Goal: Transaction & Acquisition: Purchase product/service

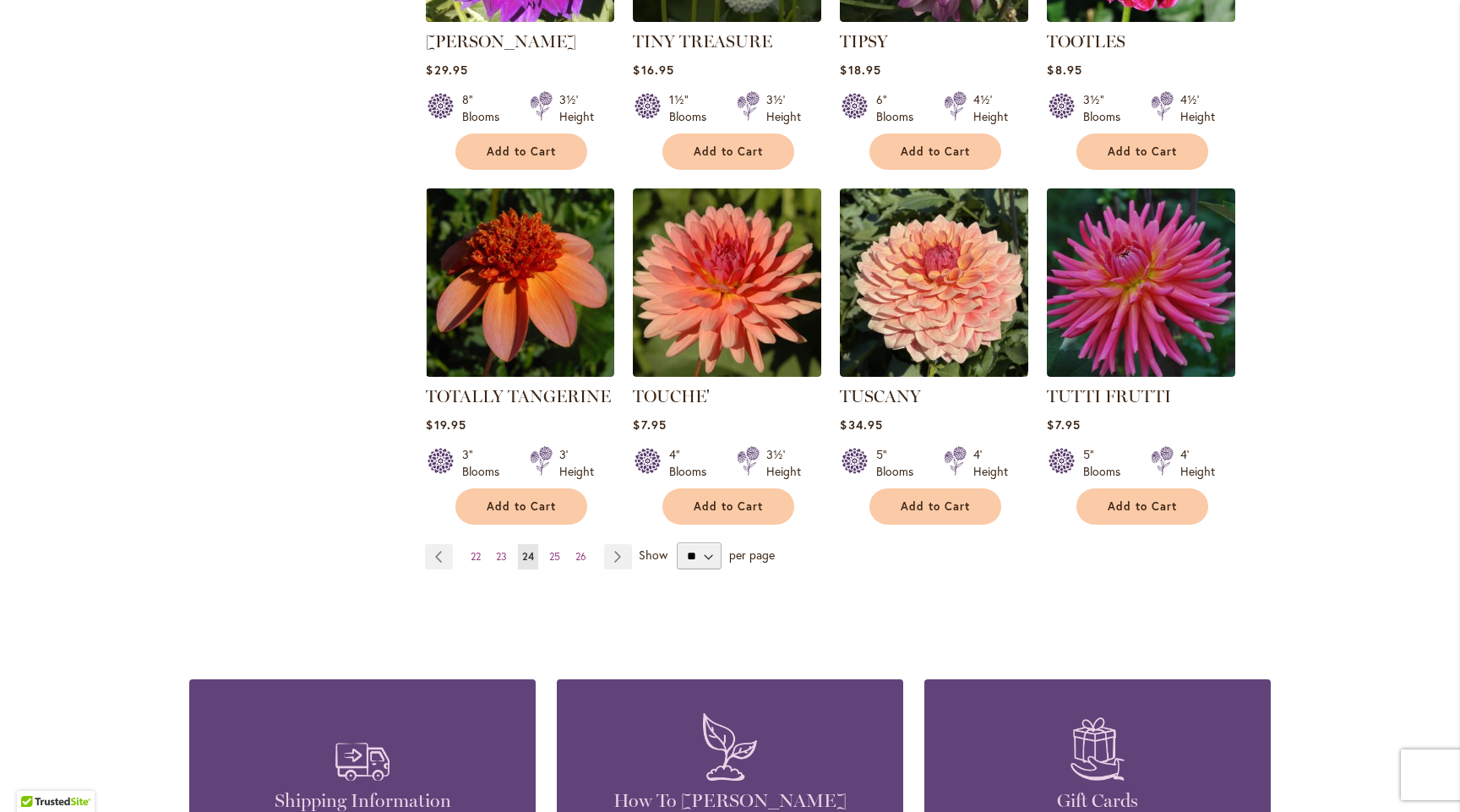
scroll to position [1333, 0]
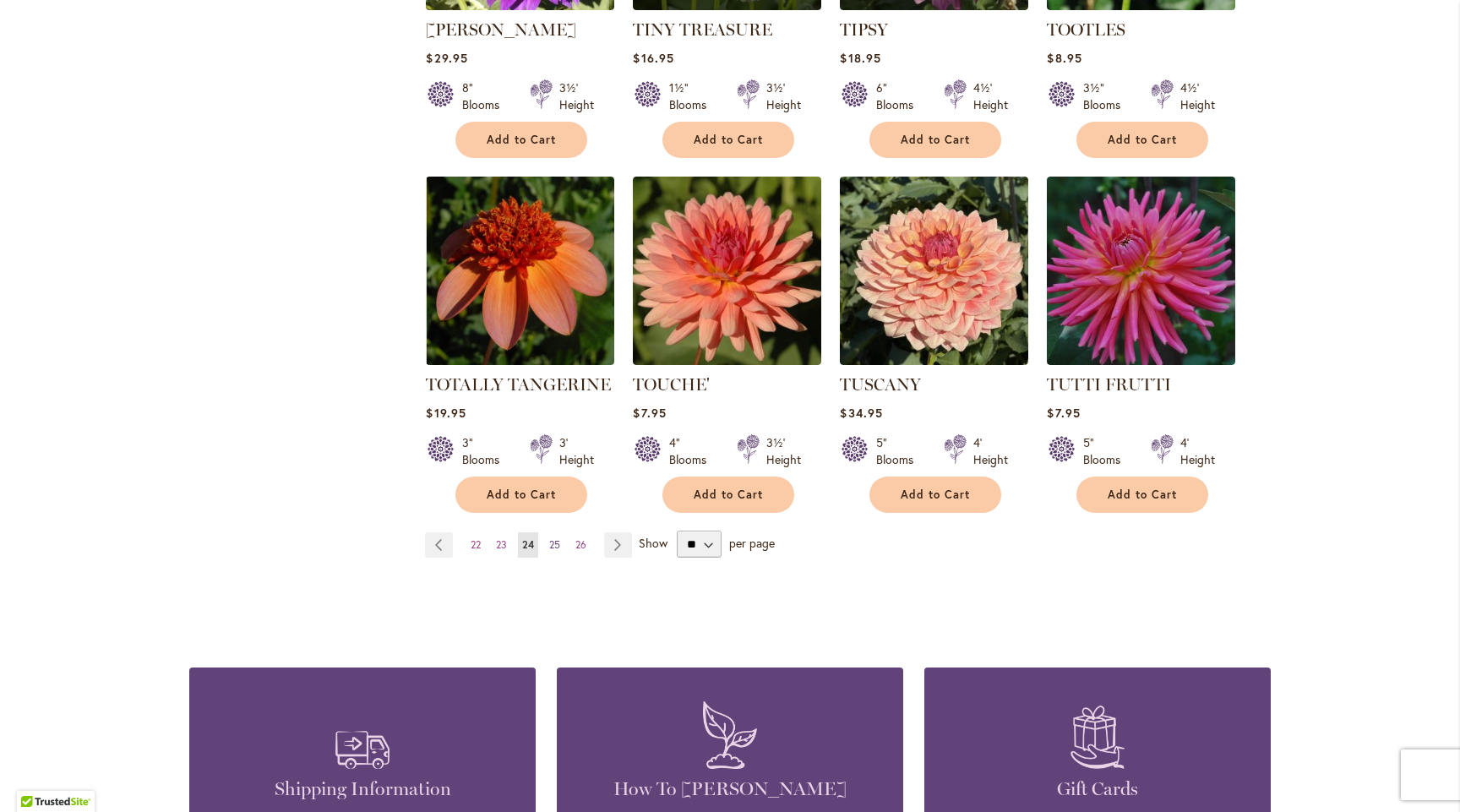
click at [549, 538] on span "25" at bounding box center [554, 544] width 11 height 13
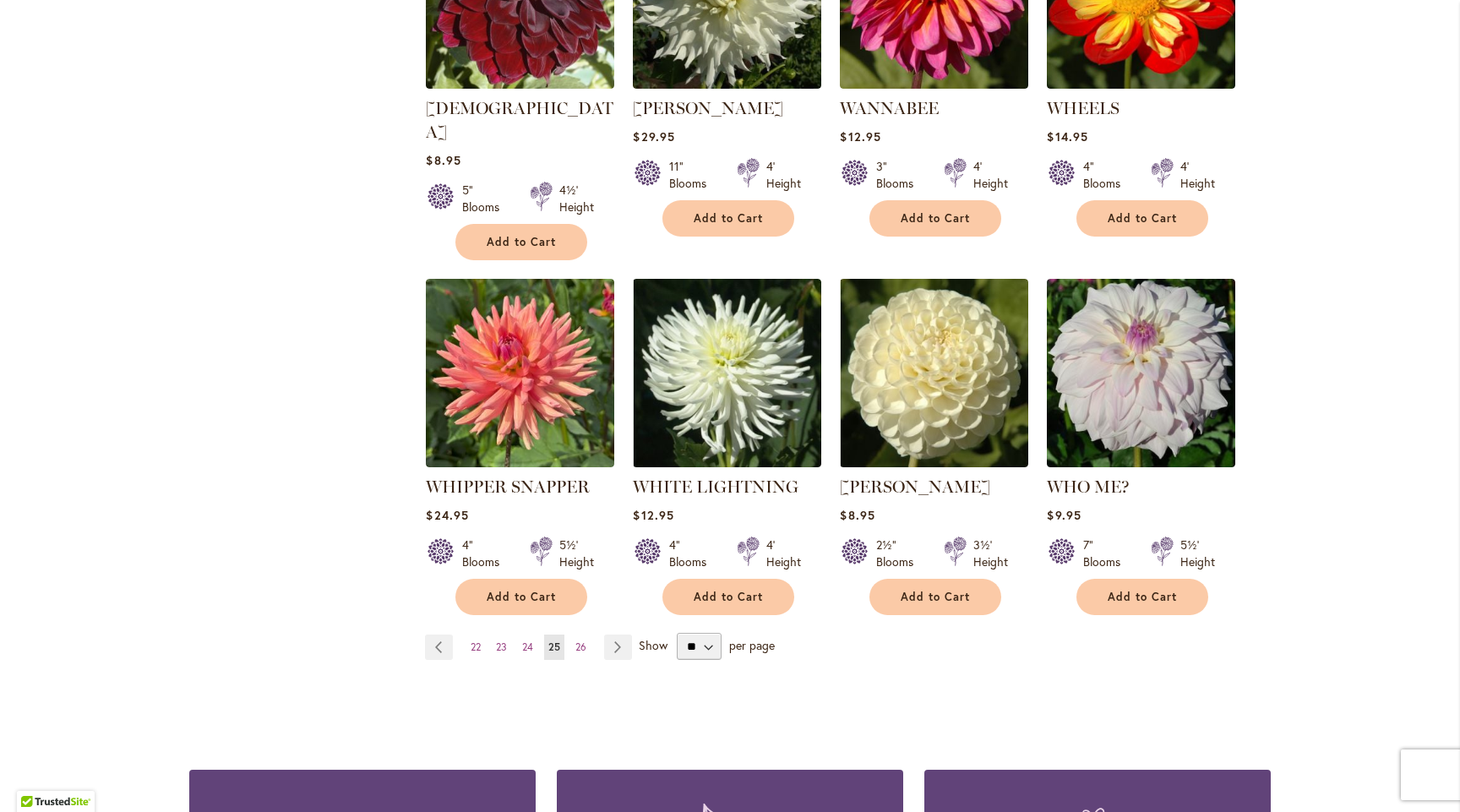
scroll to position [1243, 0]
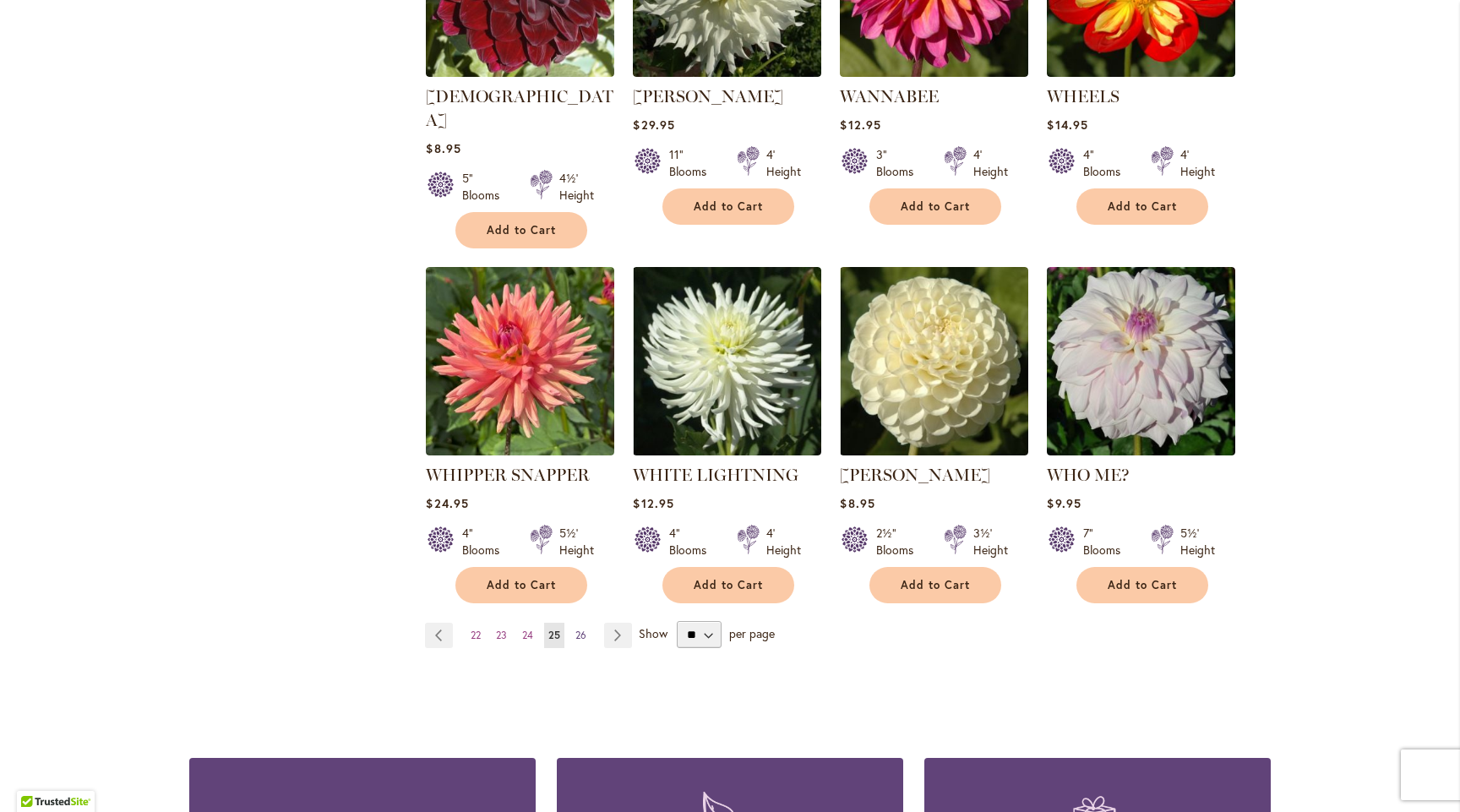
click at [575, 629] on span "26" at bounding box center [580, 635] width 11 height 13
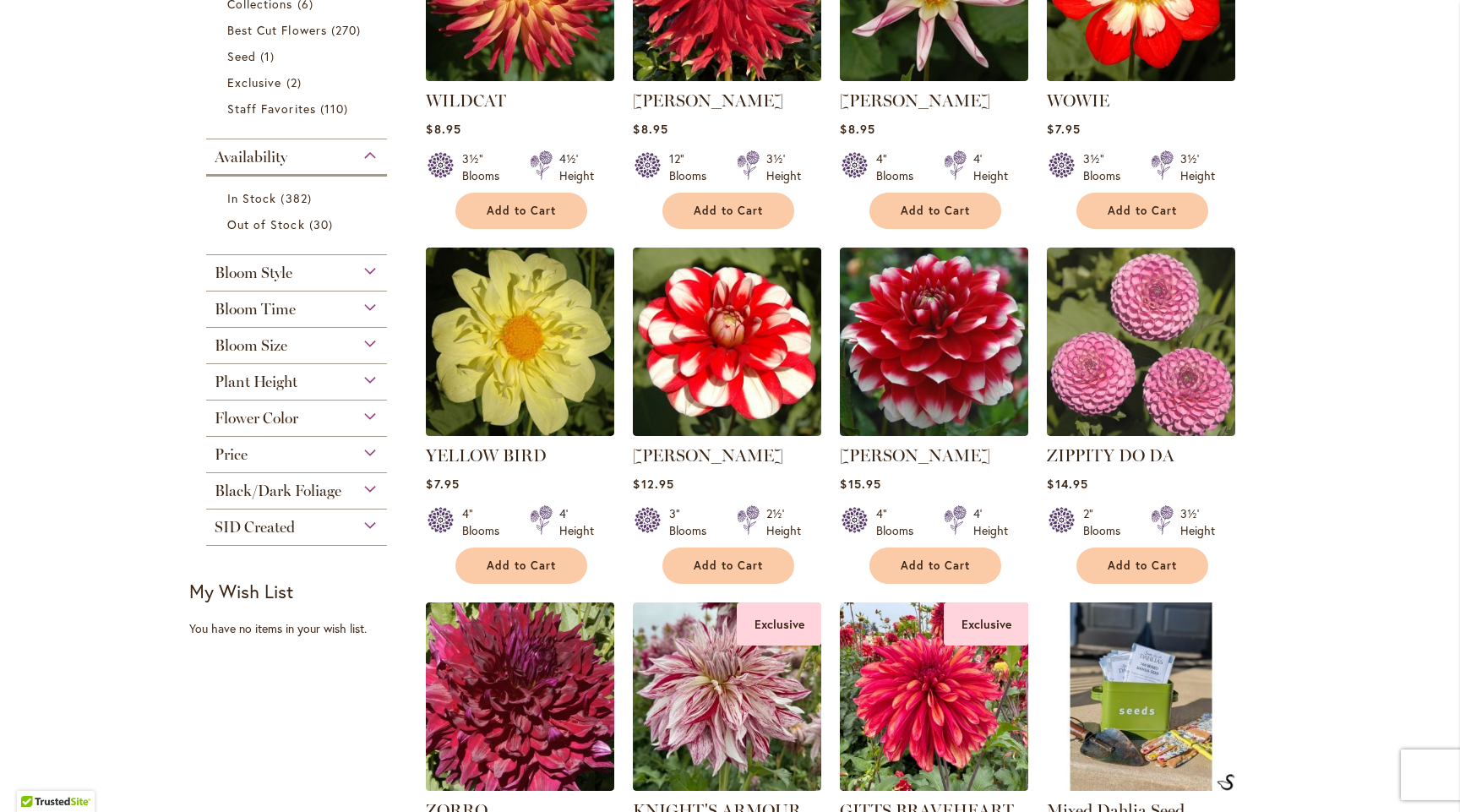
scroll to position [530, 0]
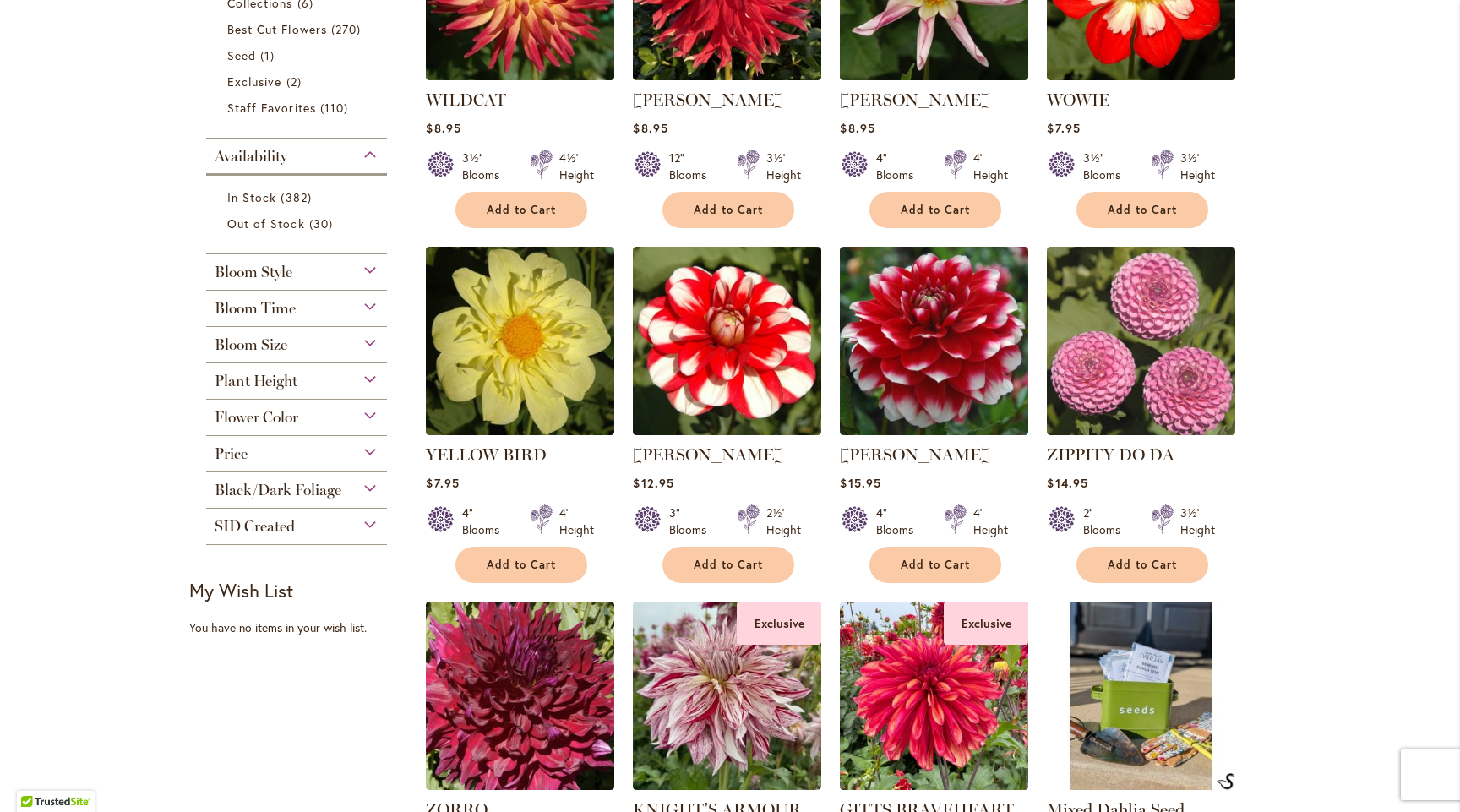
click at [282, 307] on span "Bloom Time" at bounding box center [254, 307] width 81 height 18
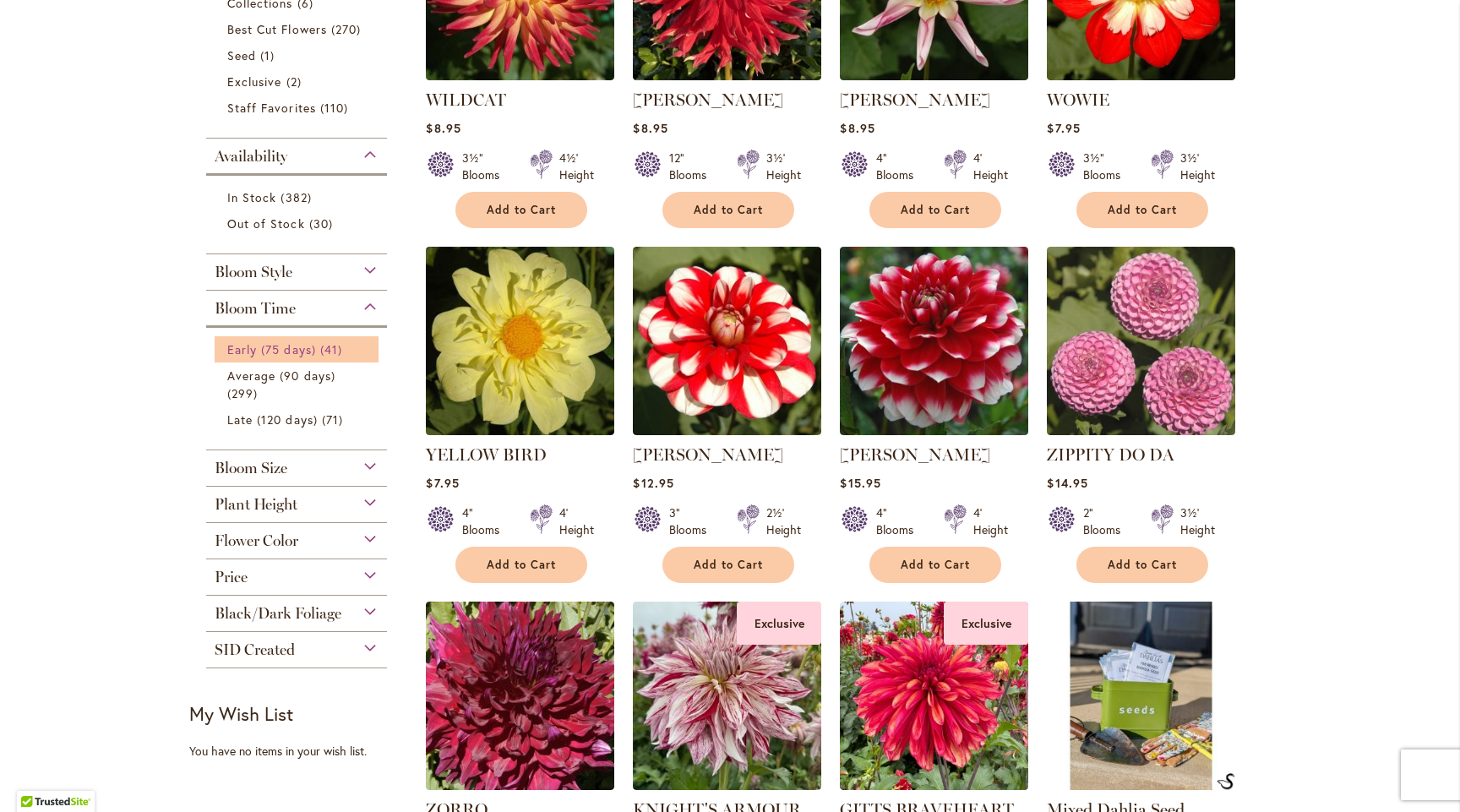
click at [287, 344] on span "Early (75 days)" at bounding box center [272, 349] width 89 height 16
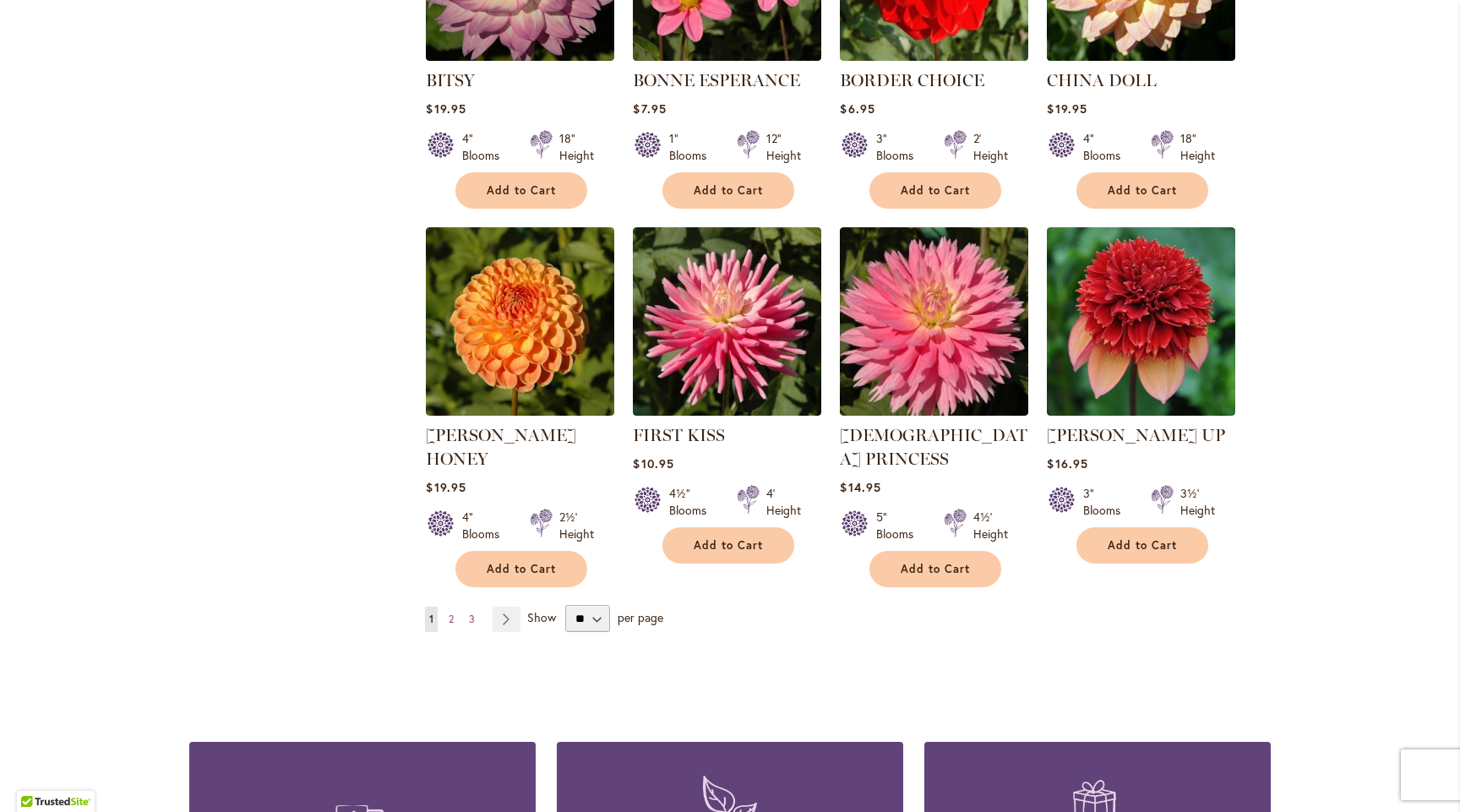
scroll to position [1251, 0]
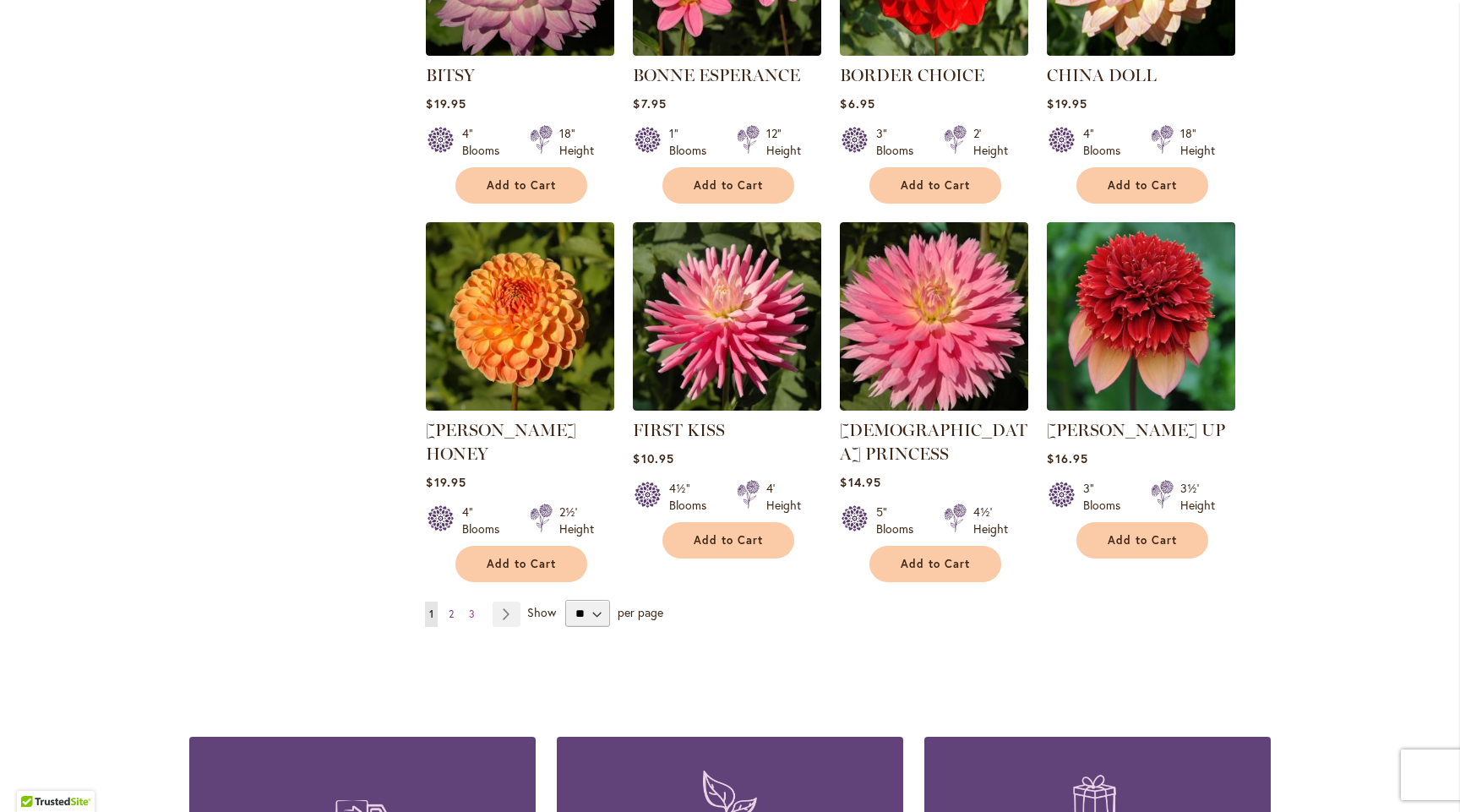
click at [448, 607] on span "2" at bounding box center [451, 613] width 5 height 13
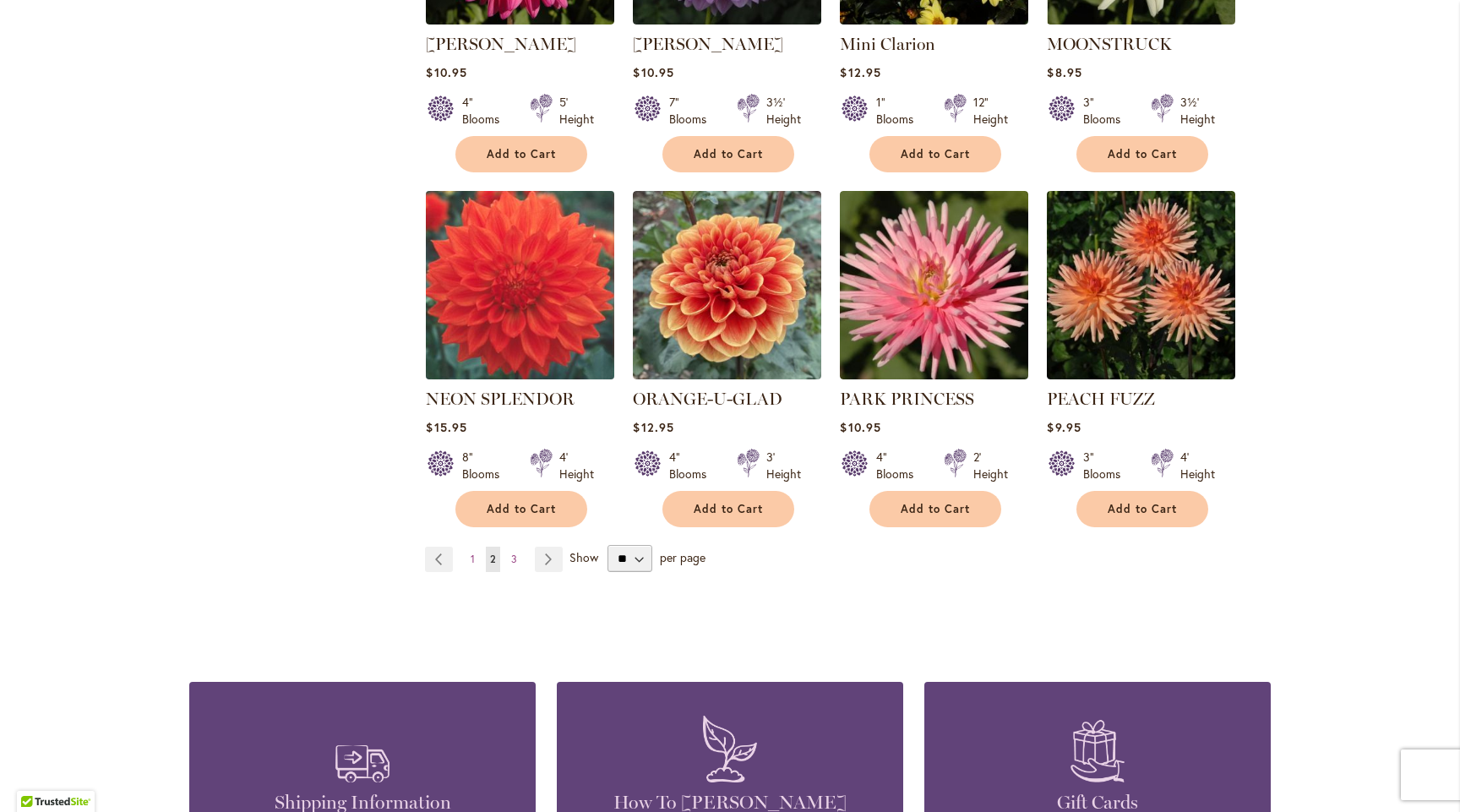
scroll to position [1303, 0]
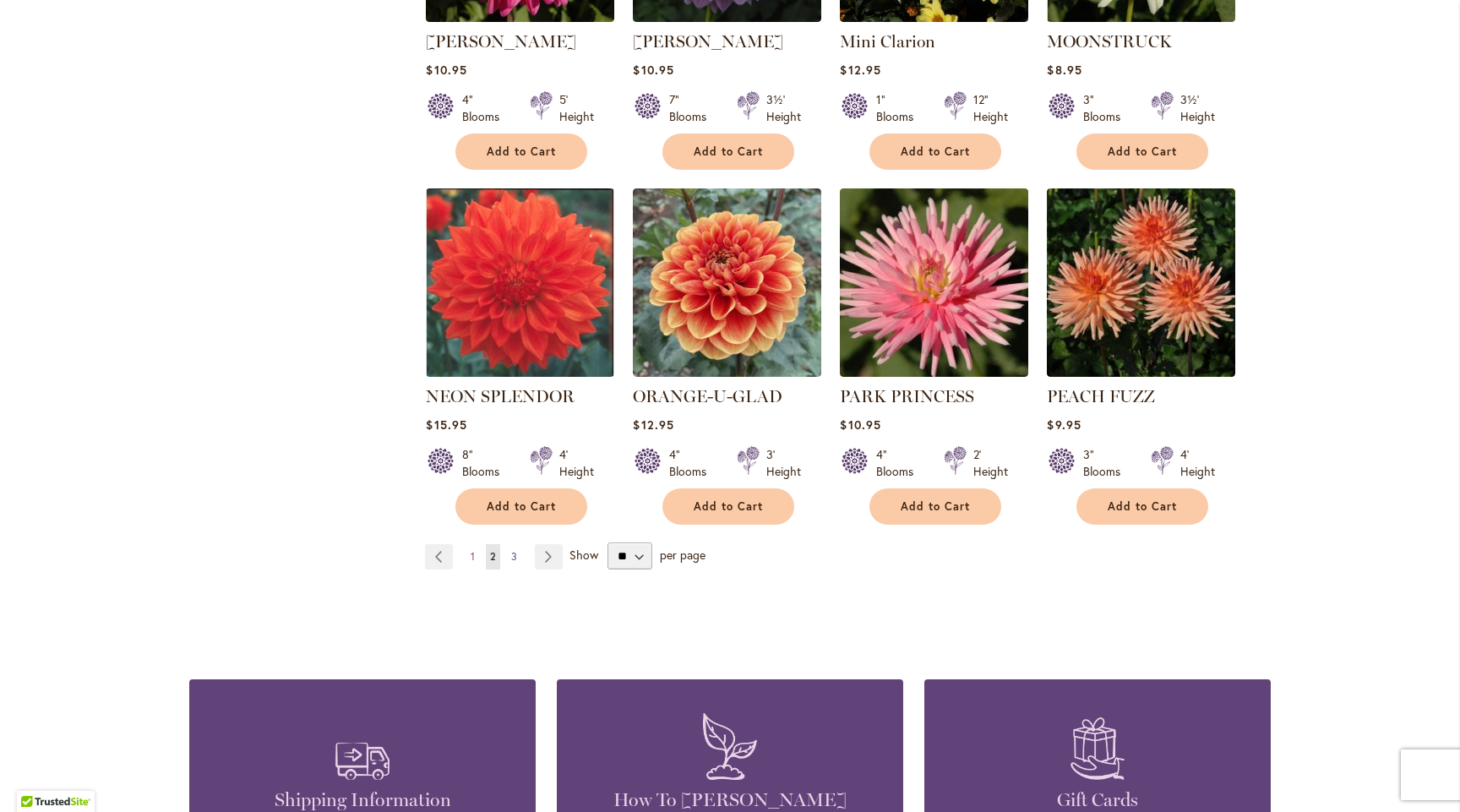
click at [511, 550] on span "3" at bounding box center [513, 556] width 6 height 13
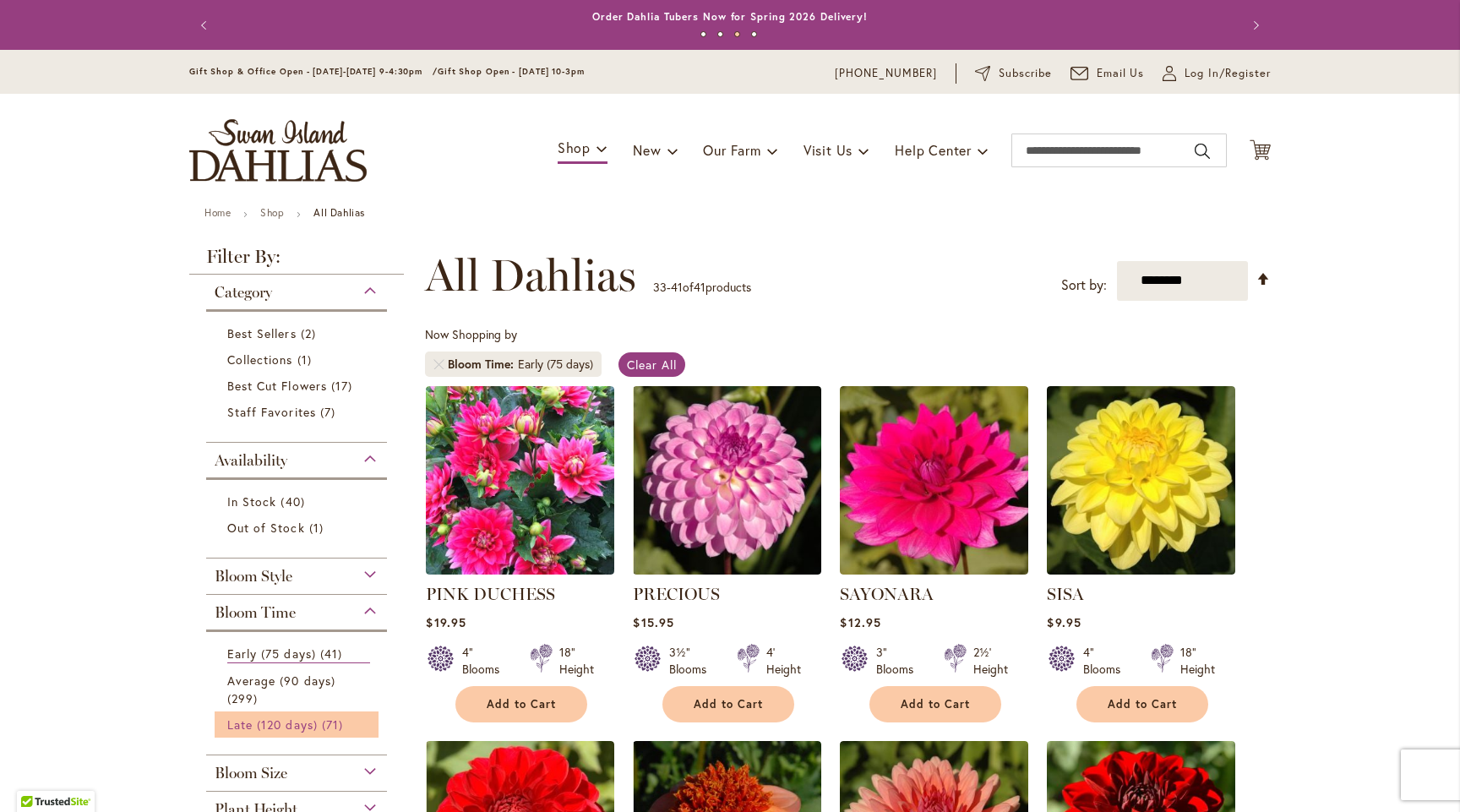
click at [296, 723] on span "Late (120 days)" at bounding box center [273, 724] width 90 height 16
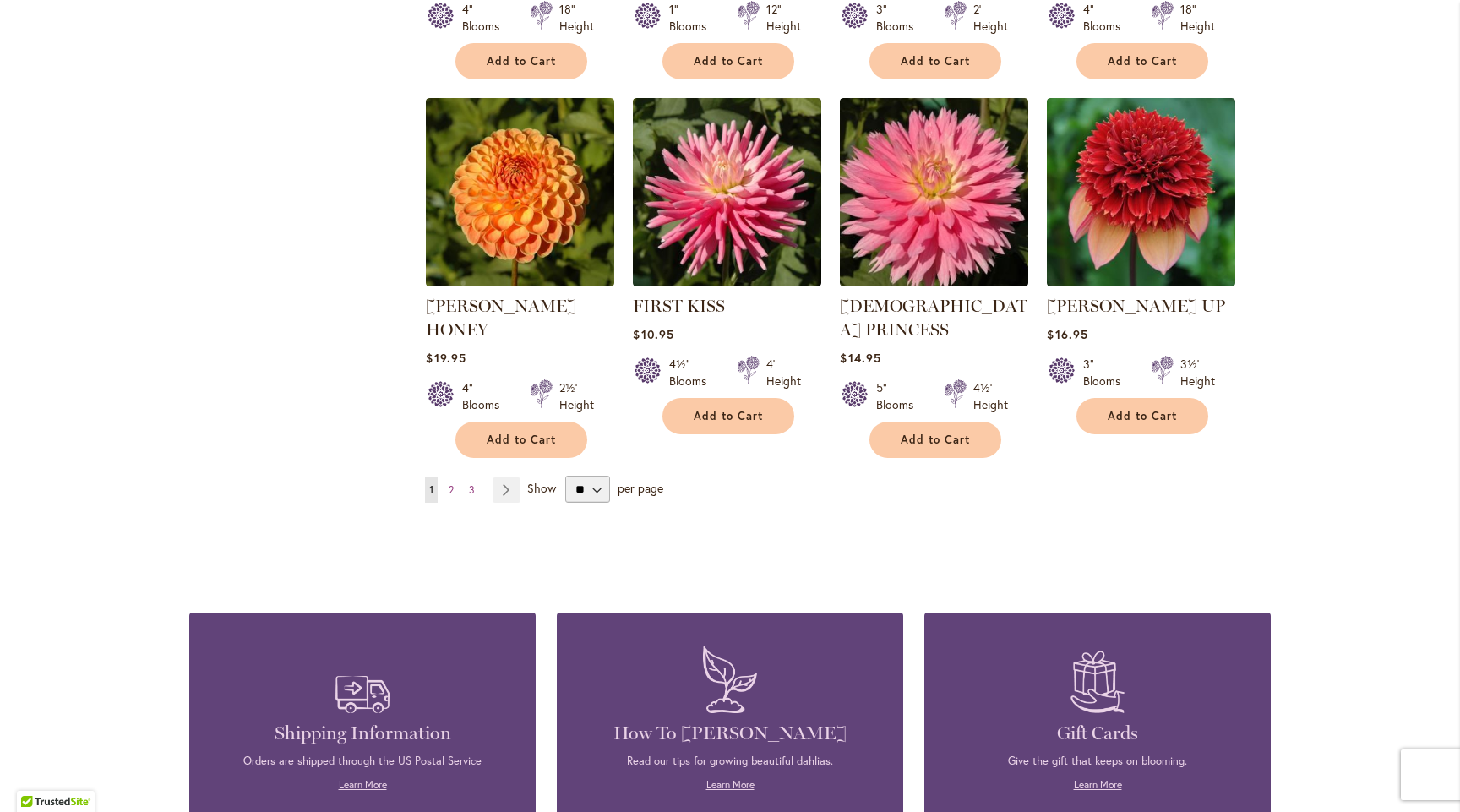
scroll to position [1396, 0]
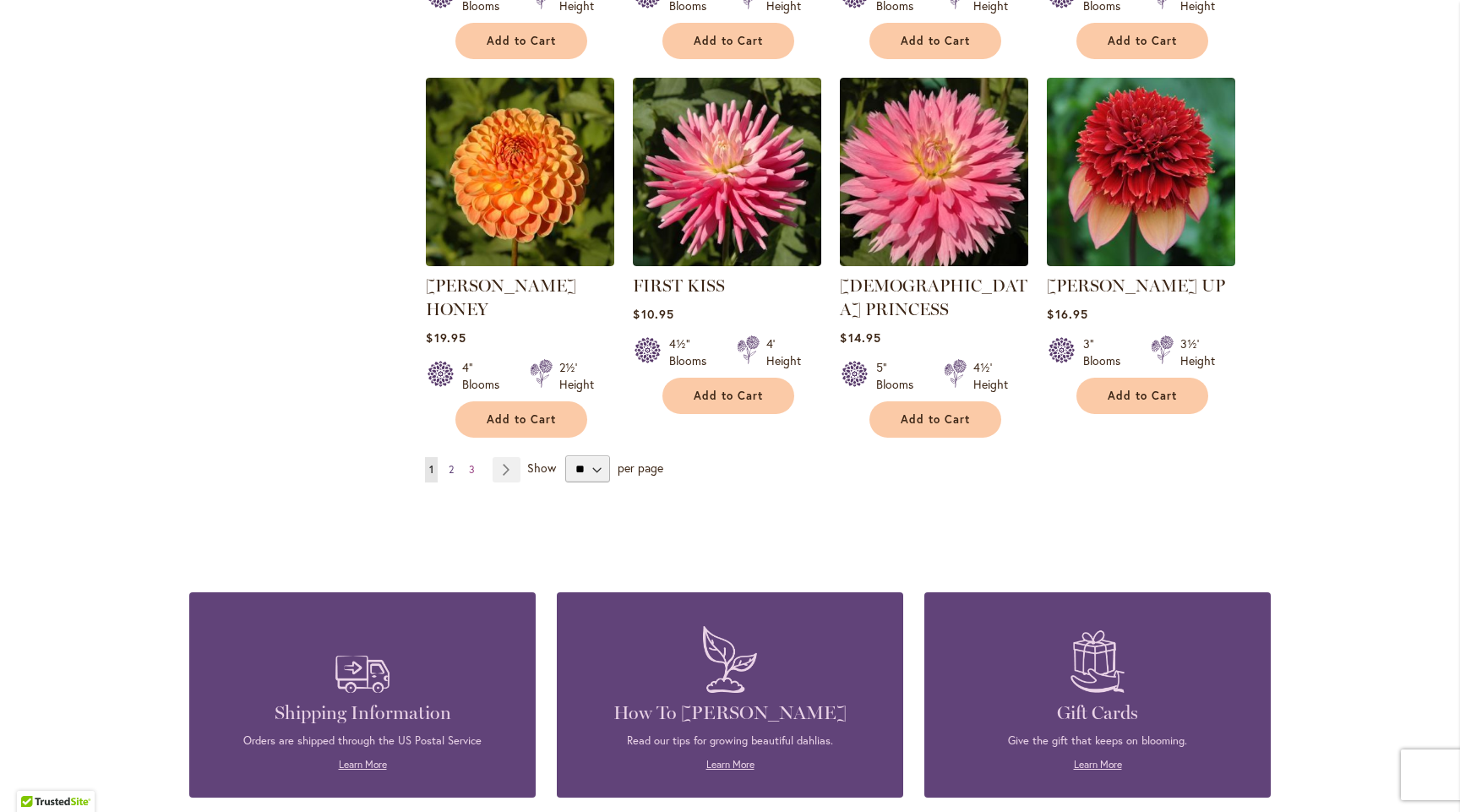
click at [448, 463] on span "2" at bounding box center [451, 469] width 5 height 13
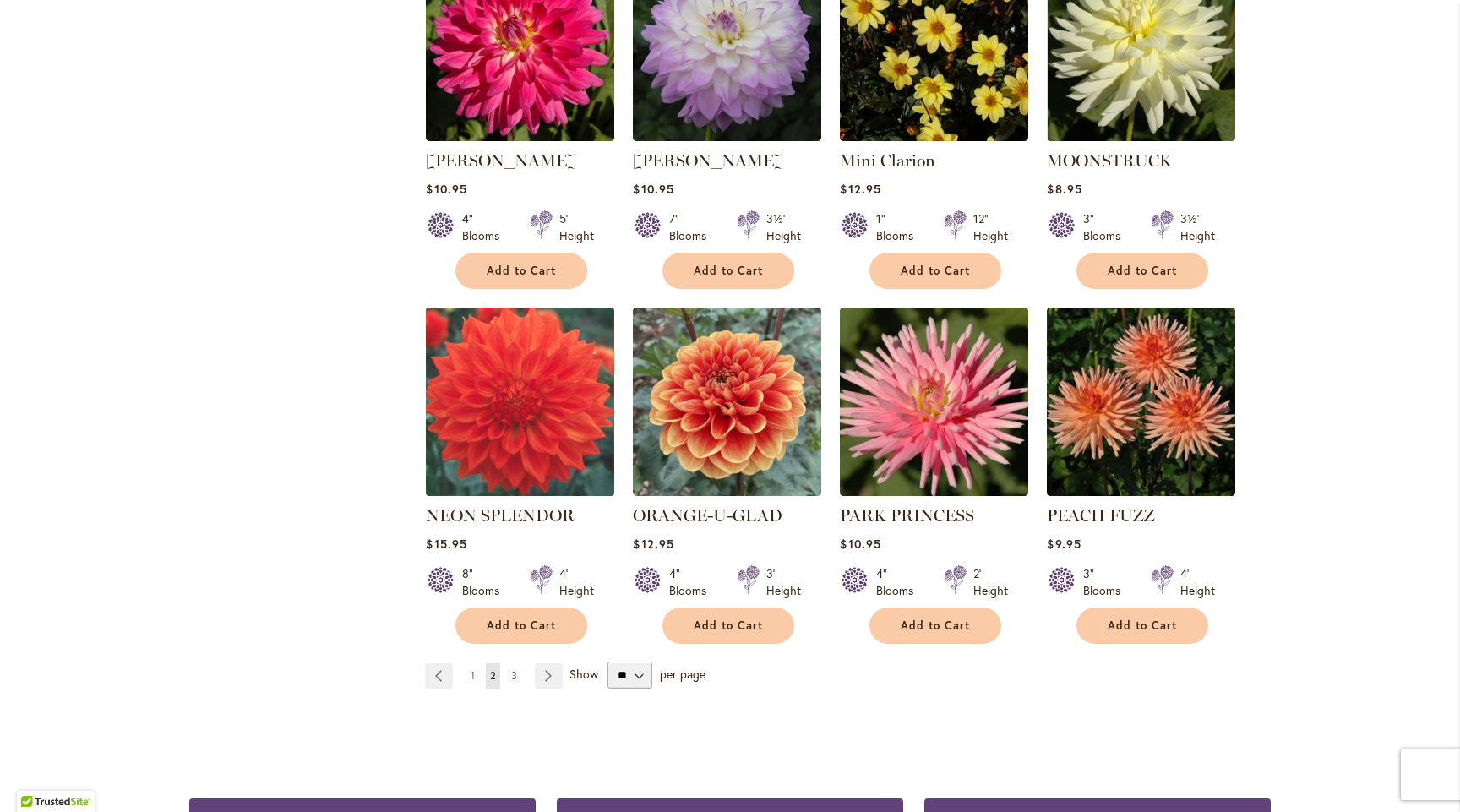
scroll to position [1185, 0]
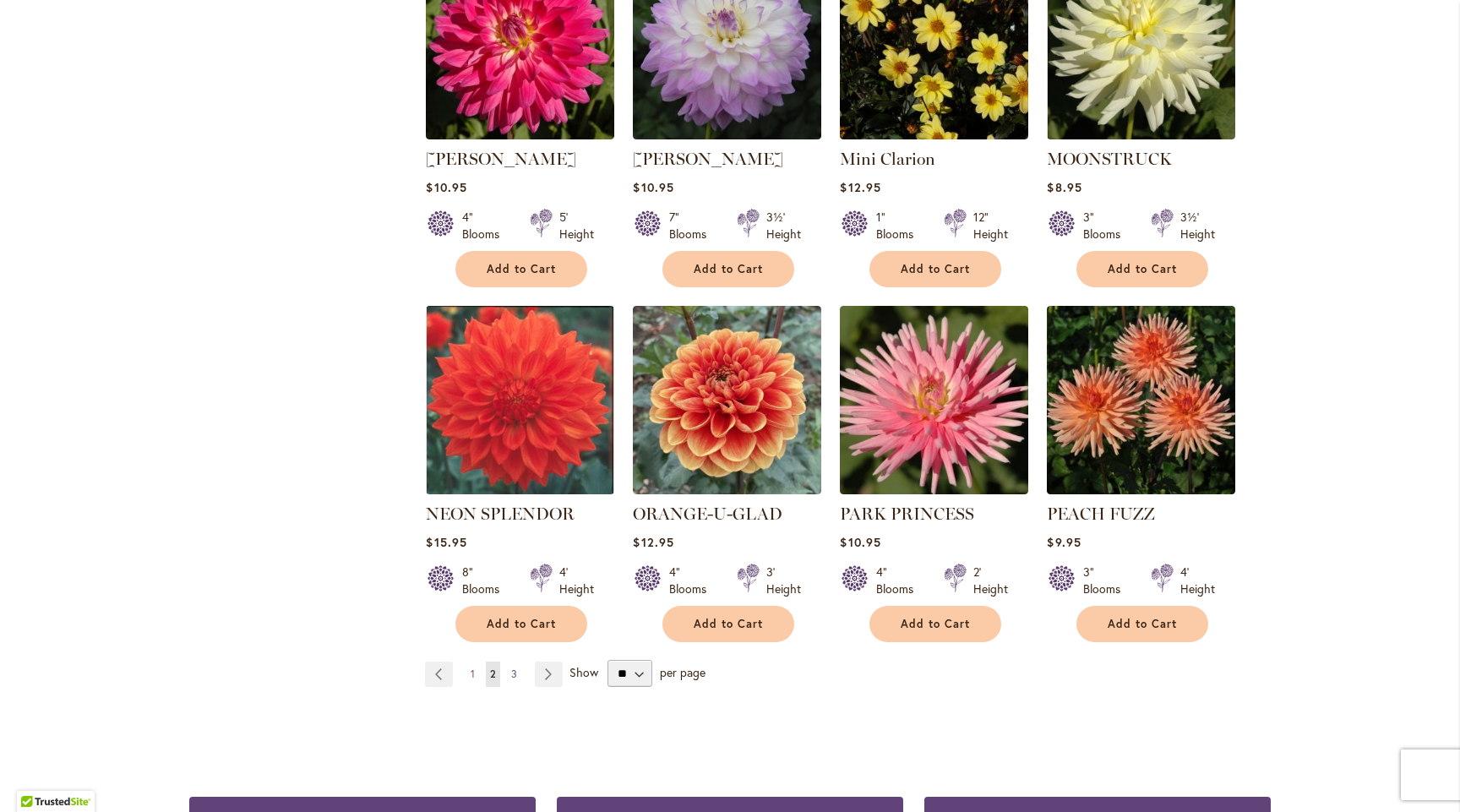
click at [511, 667] on span "3" at bounding box center [513, 673] width 6 height 13
